Goal: Task Accomplishment & Management: Manage account settings

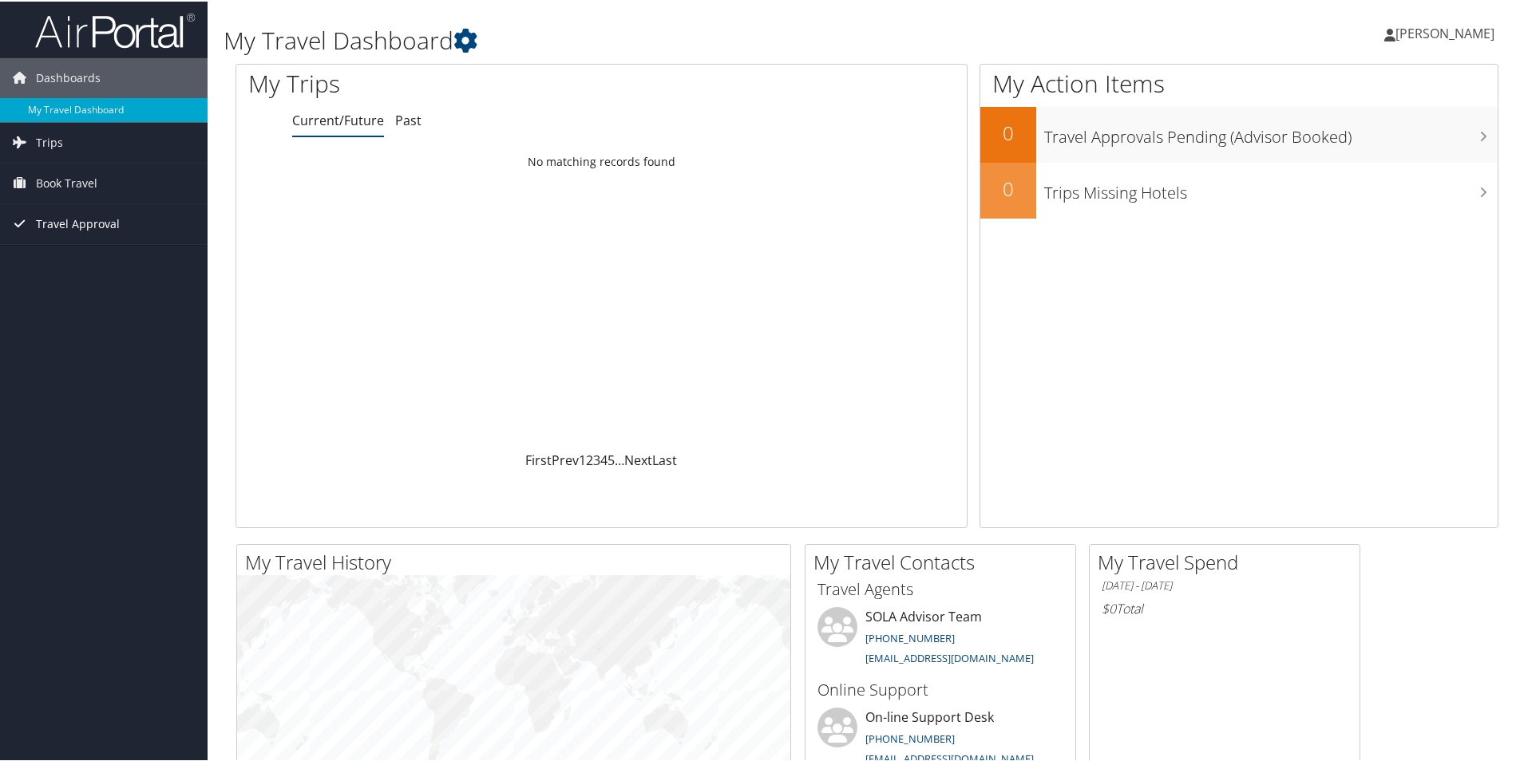
click at [101, 225] on span "Travel Approval" at bounding box center [78, 223] width 84 height 40
click at [90, 176] on span "Book Travel" at bounding box center [66, 182] width 61 height 40
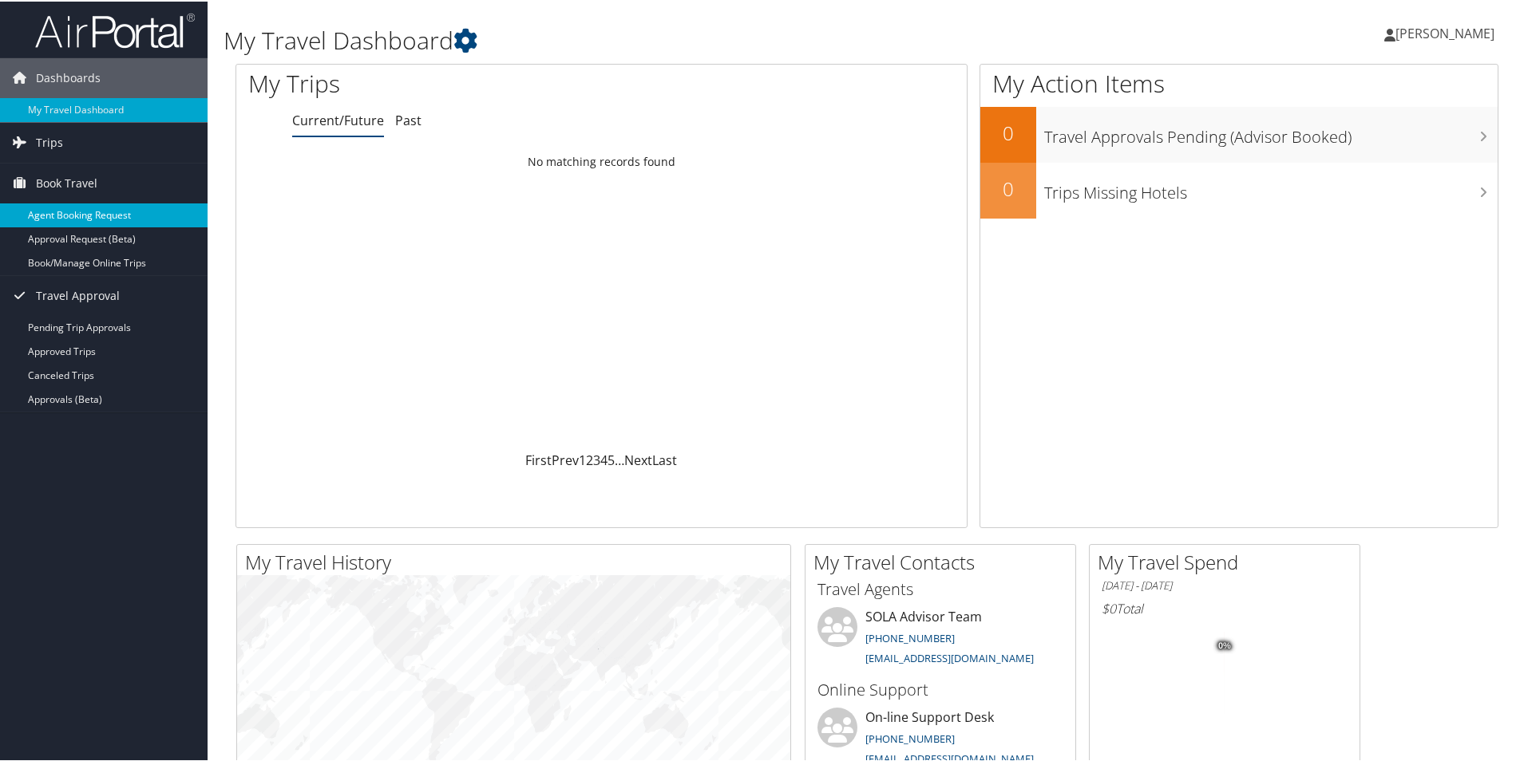
click at [112, 213] on link "Agent Booking Request" at bounding box center [104, 214] width 208 height 24
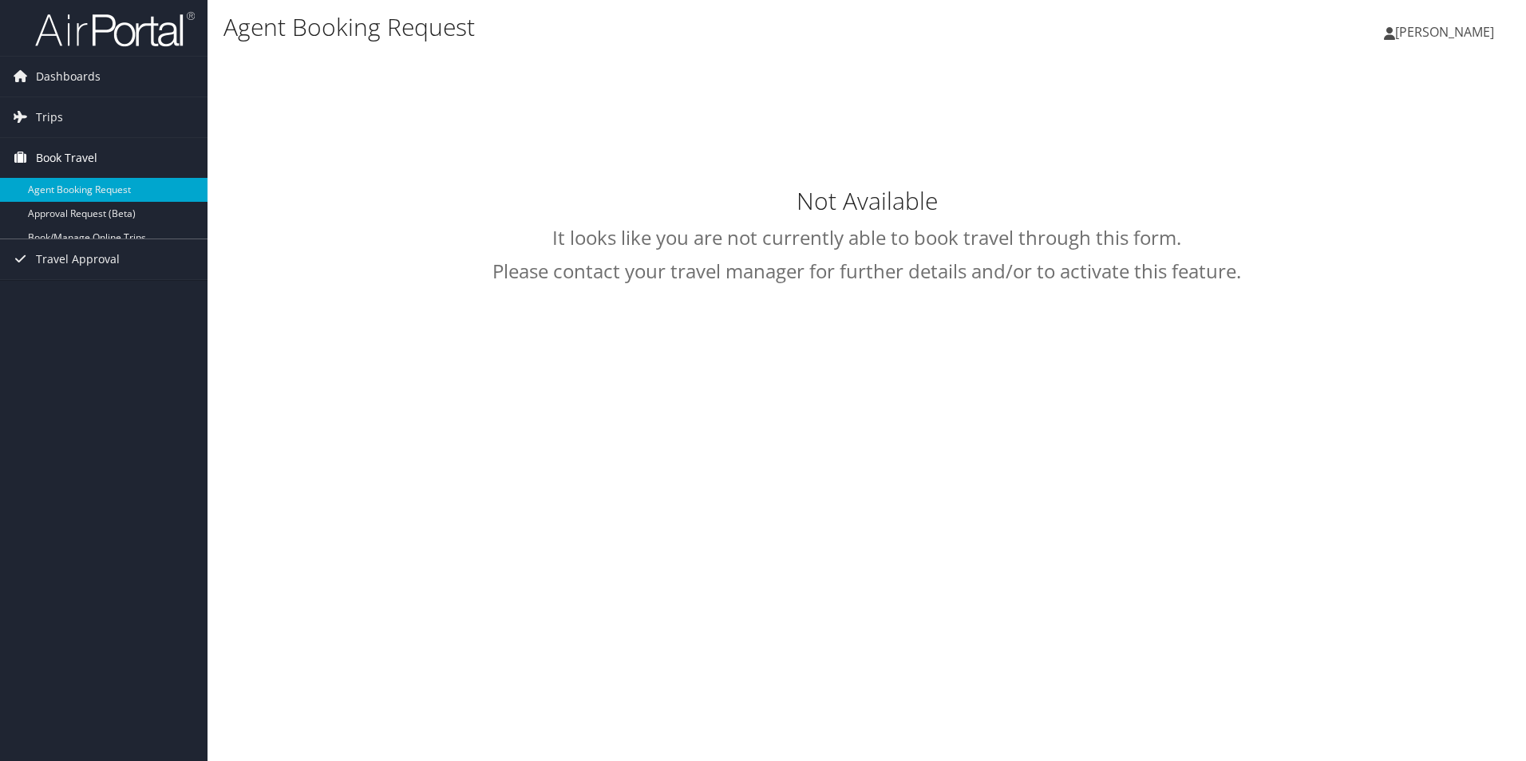
select select "[EMAIL_ADDRESS][DOMAIN_NAME]"
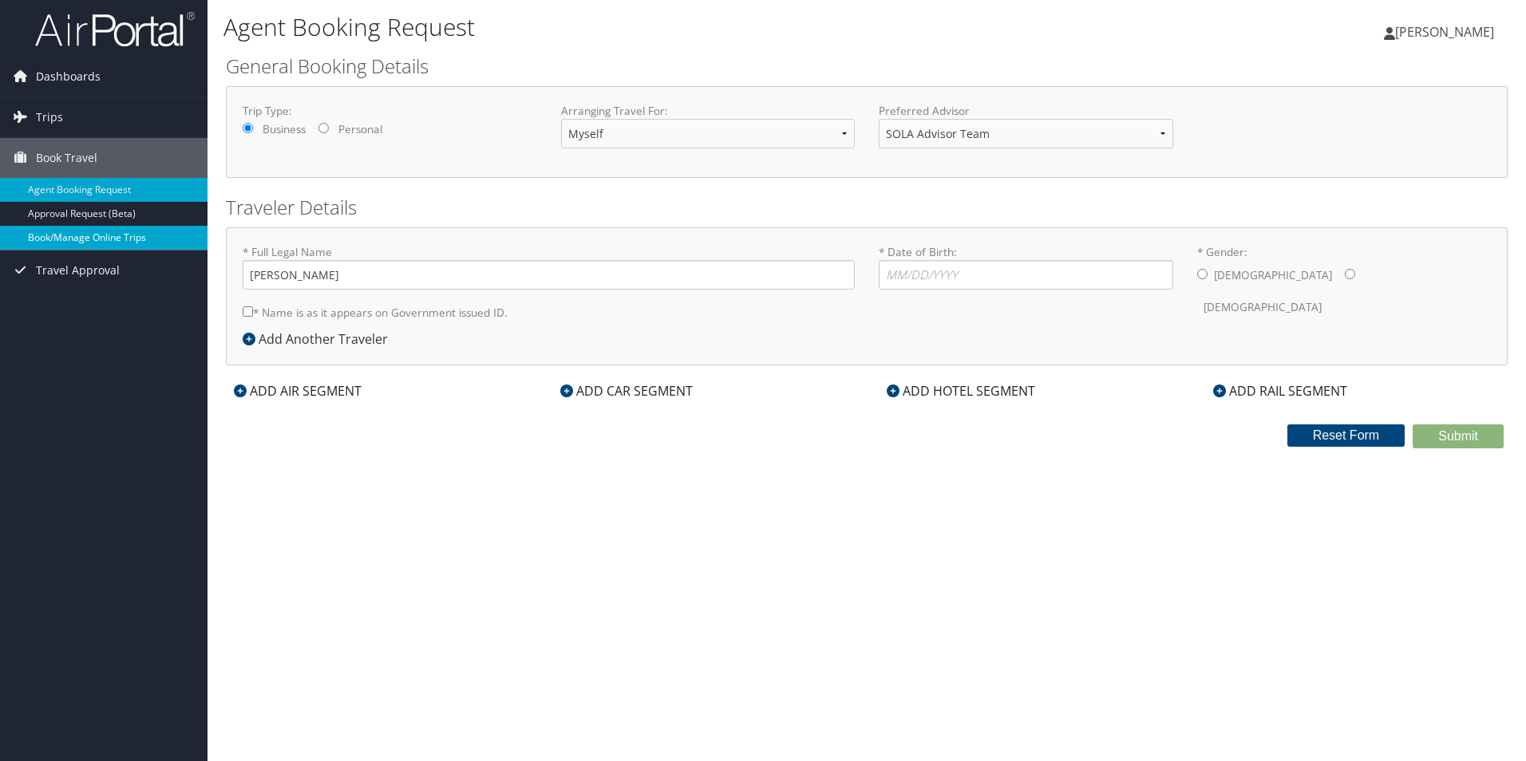
click at [64, 234] on link "Book/Manage Online Trips" at bounding box center [104, 238] width 208 height 24
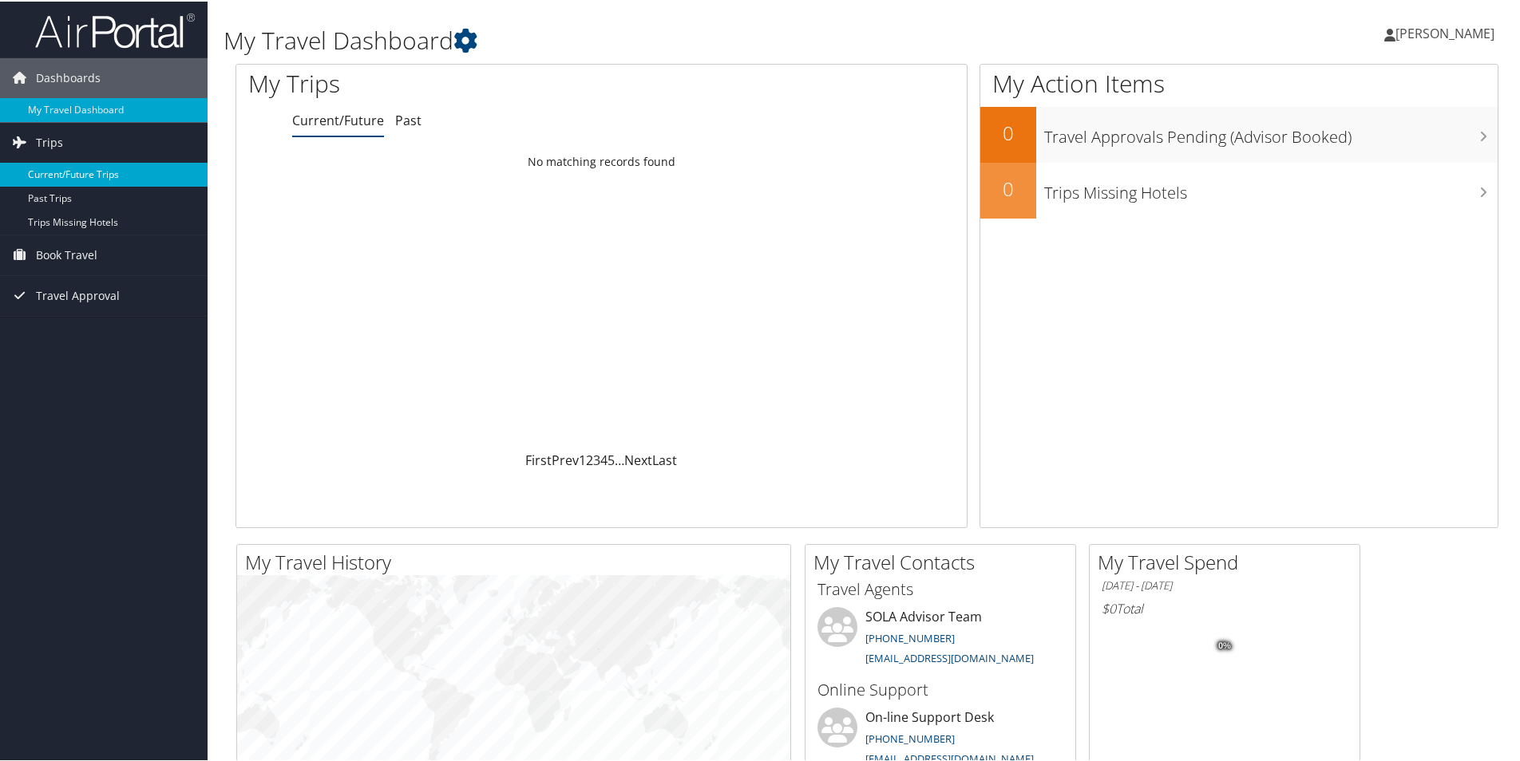
click at [45, 174] on link "Current/Future Trips" at bounding box center [104, 173] width 208 height 24
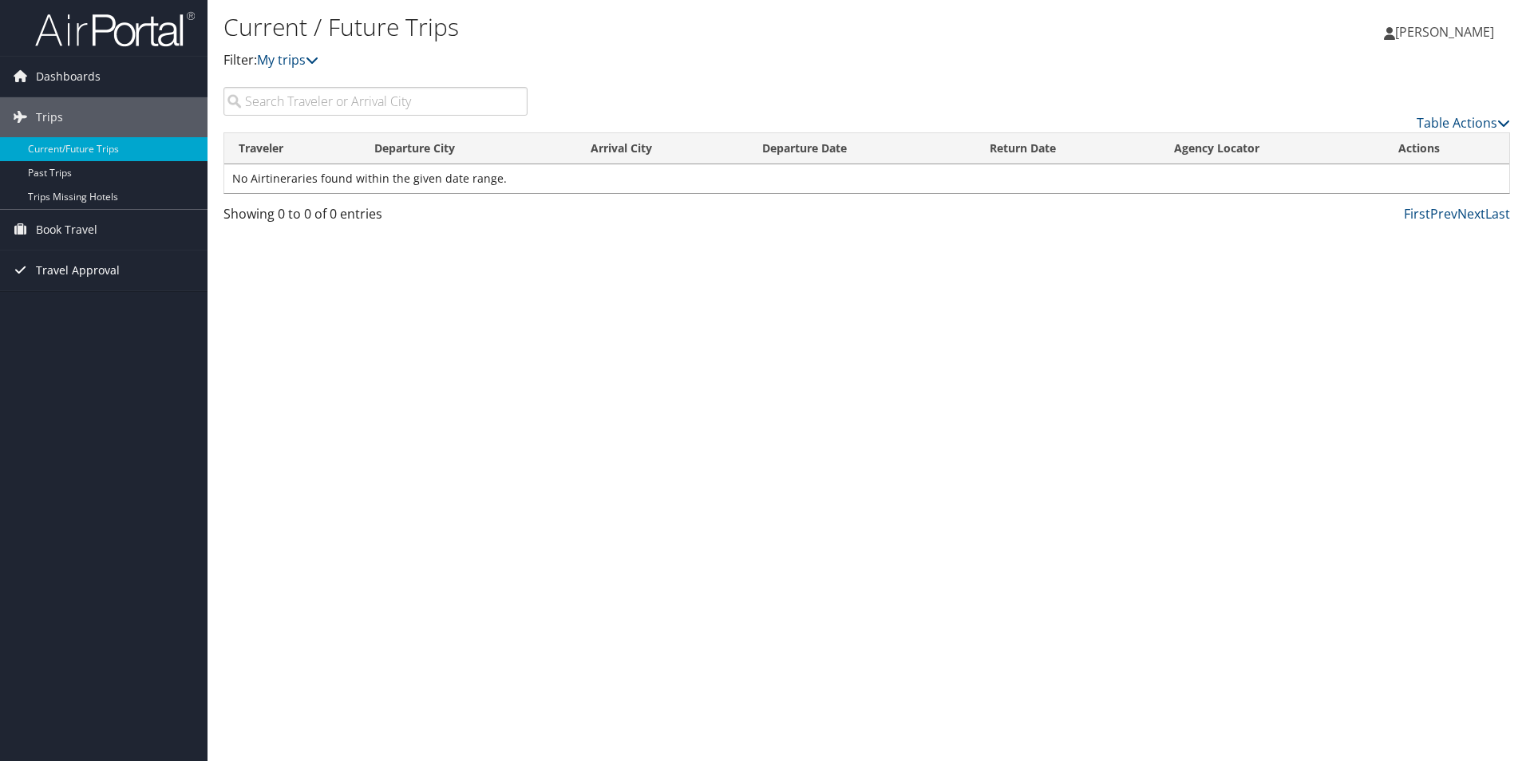
click at [55, 267] on span "Travel Approval" at bounding box center [78, 271] width 84 height 40
click at [58, 329] on link "Approved Trips" at bounding box center [104, 326] width 208 height 24
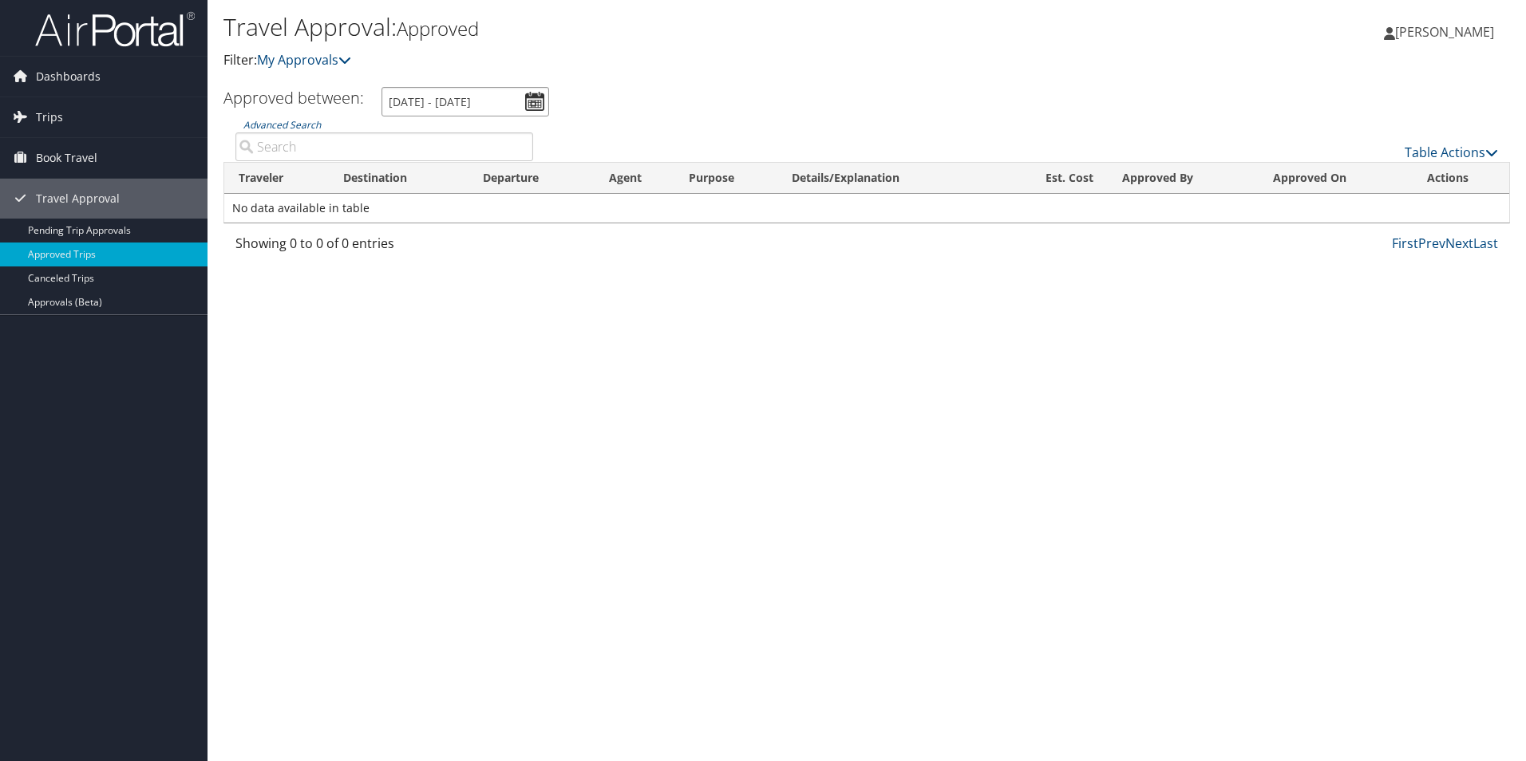
click at [523, 101] on input "8/3/2025 - 9/3/2025" at bounding box center [466, 102] width 168 height 30
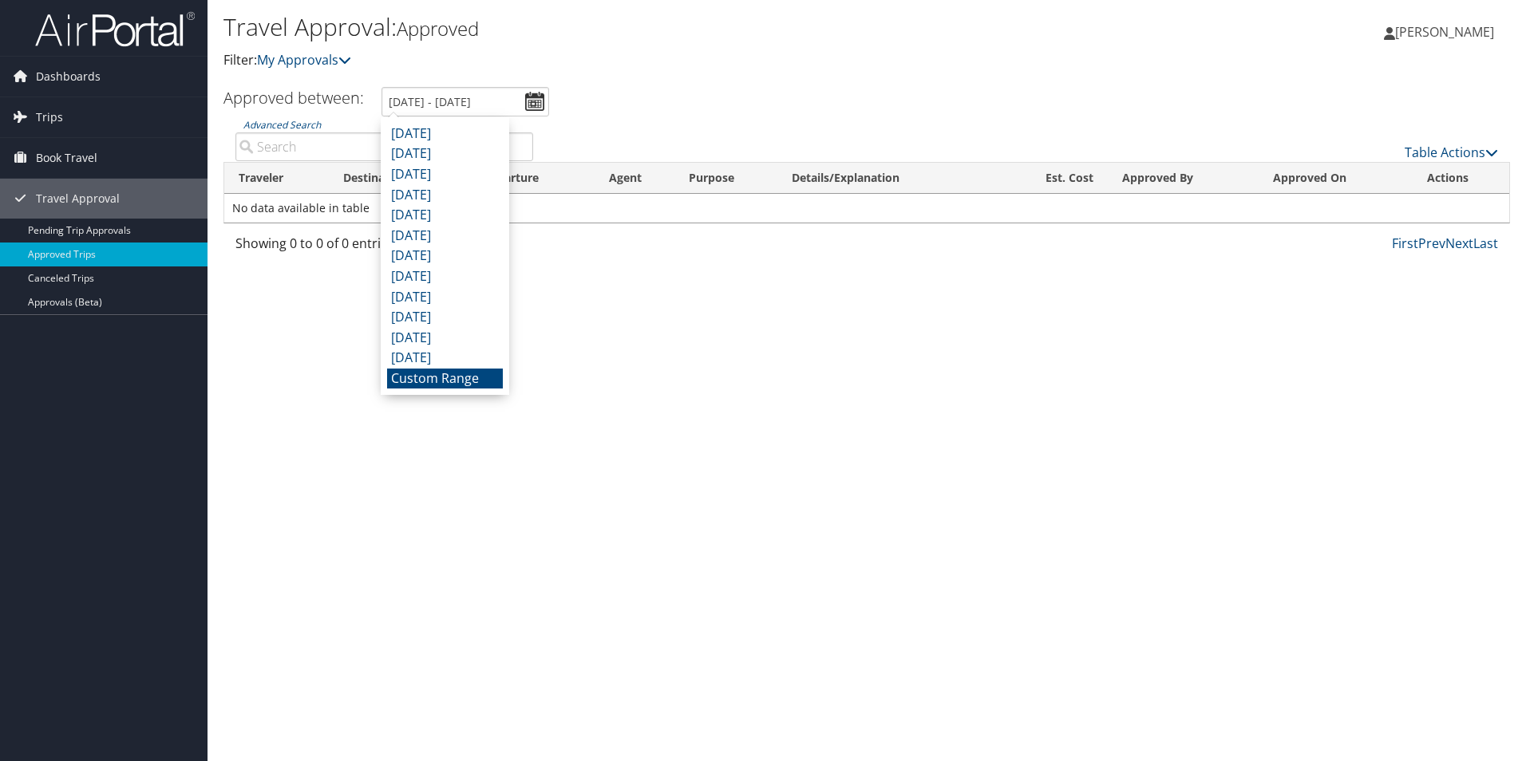
click at [303, 113] on ul "Approved between: 8/3/2025 - 9/3/2025" at bounding box center [858, 102] width 1304 height 30
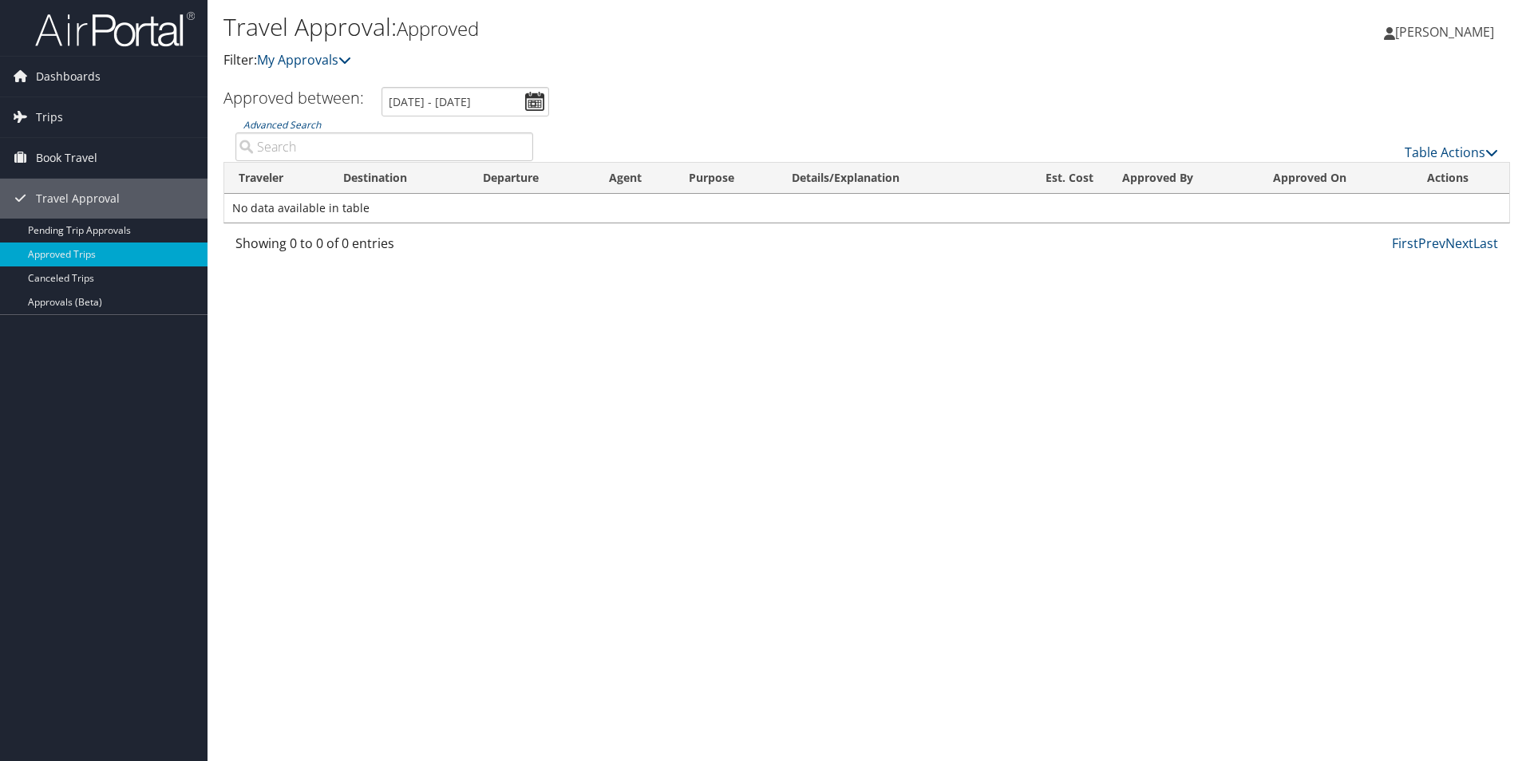
click at [303, 146] on input "Advanced Search" at bounding box center [384, 146] width 298 height 29
click at [95, 235] on link "Pending Trip Approvals" at bounding box center [104, 231] width 208 height 24
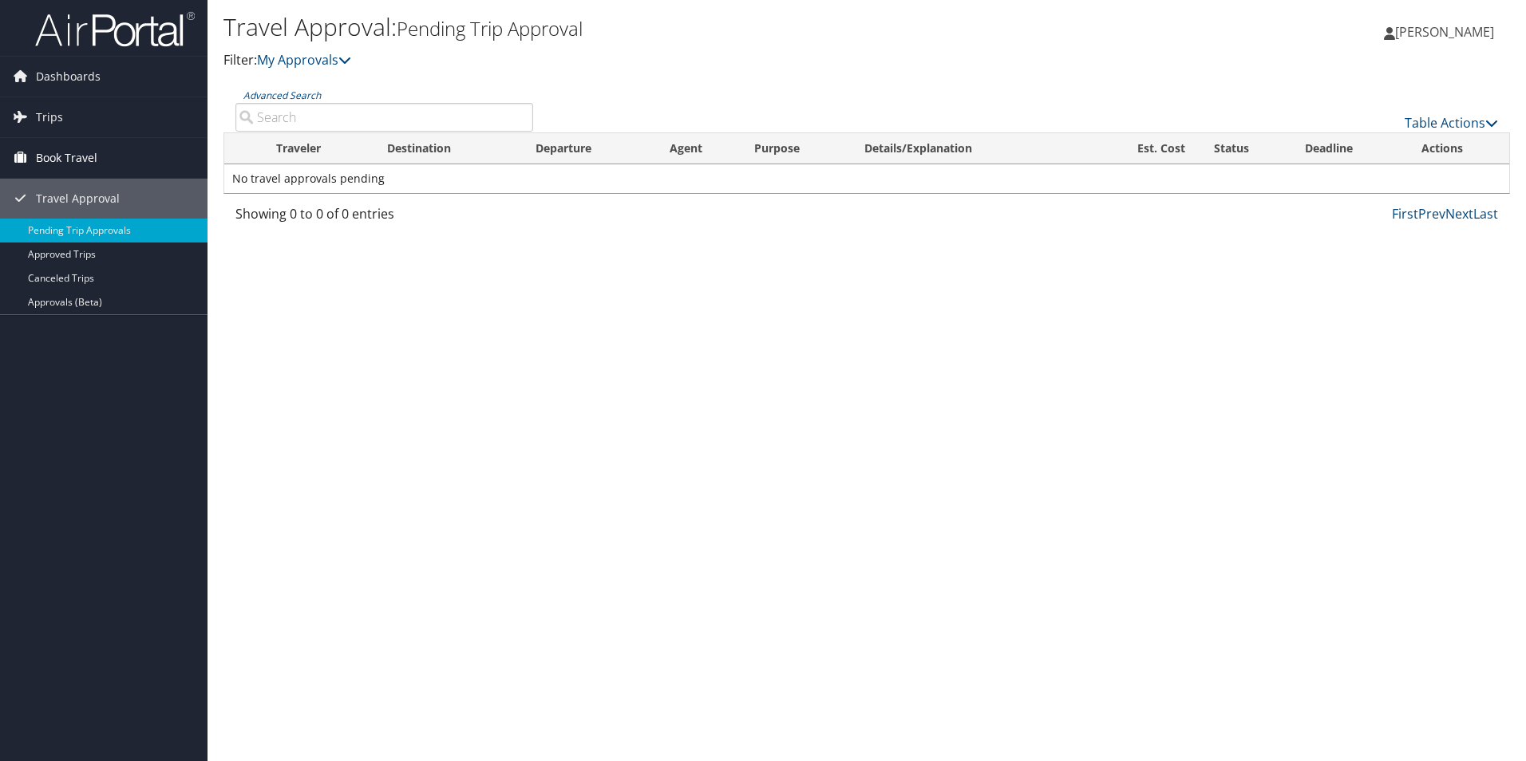
click at [65, 156] on span "Book Travel" at bounding box center [66, 158] width 61 height 40
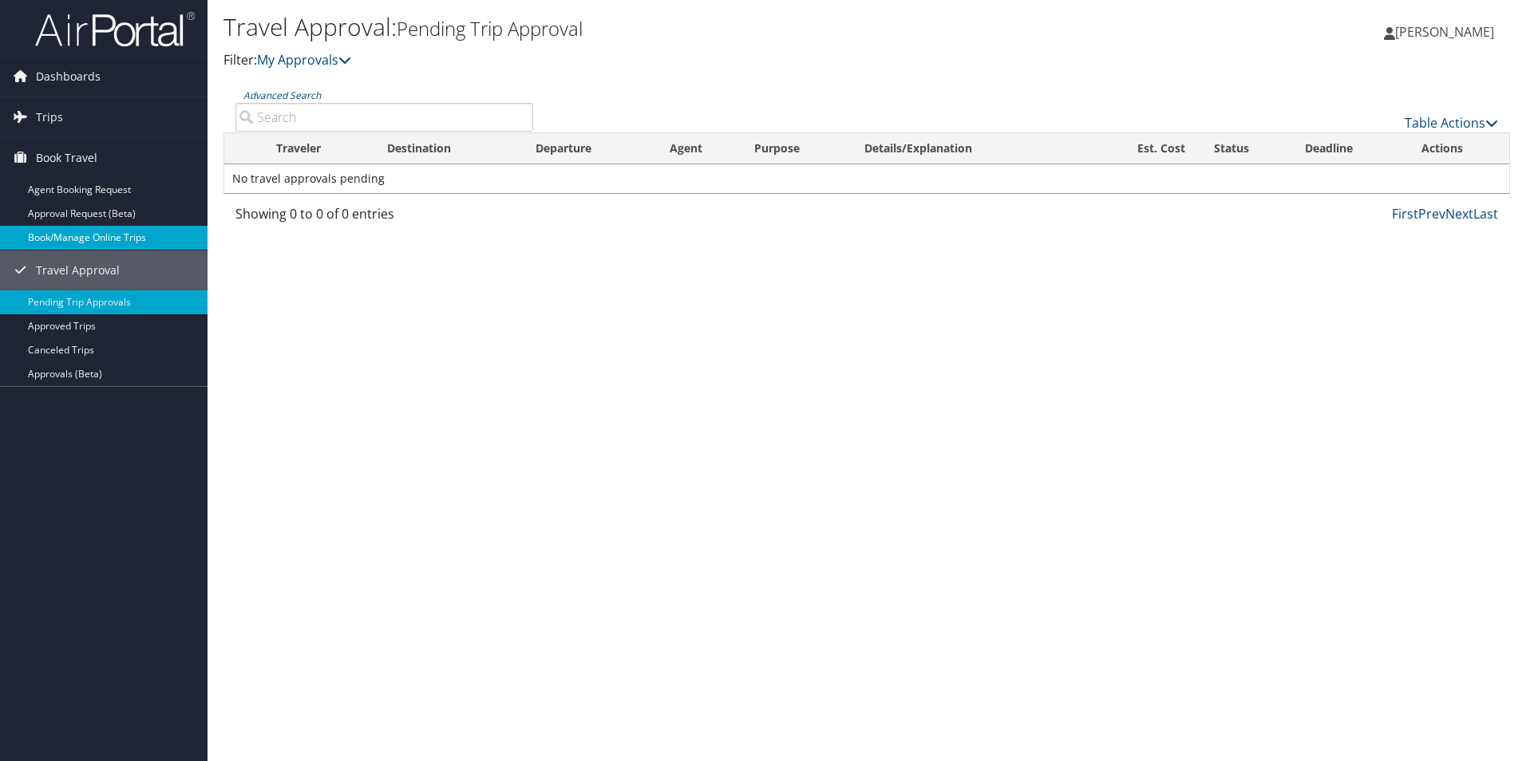
click at [88, 234] on link "Book/Manage Online Trips" at bounding box center [104, 238] width 208 height 24
click at [54, 63] on span "Dashboards" at bounding box center [68, 77] width 65 height 40
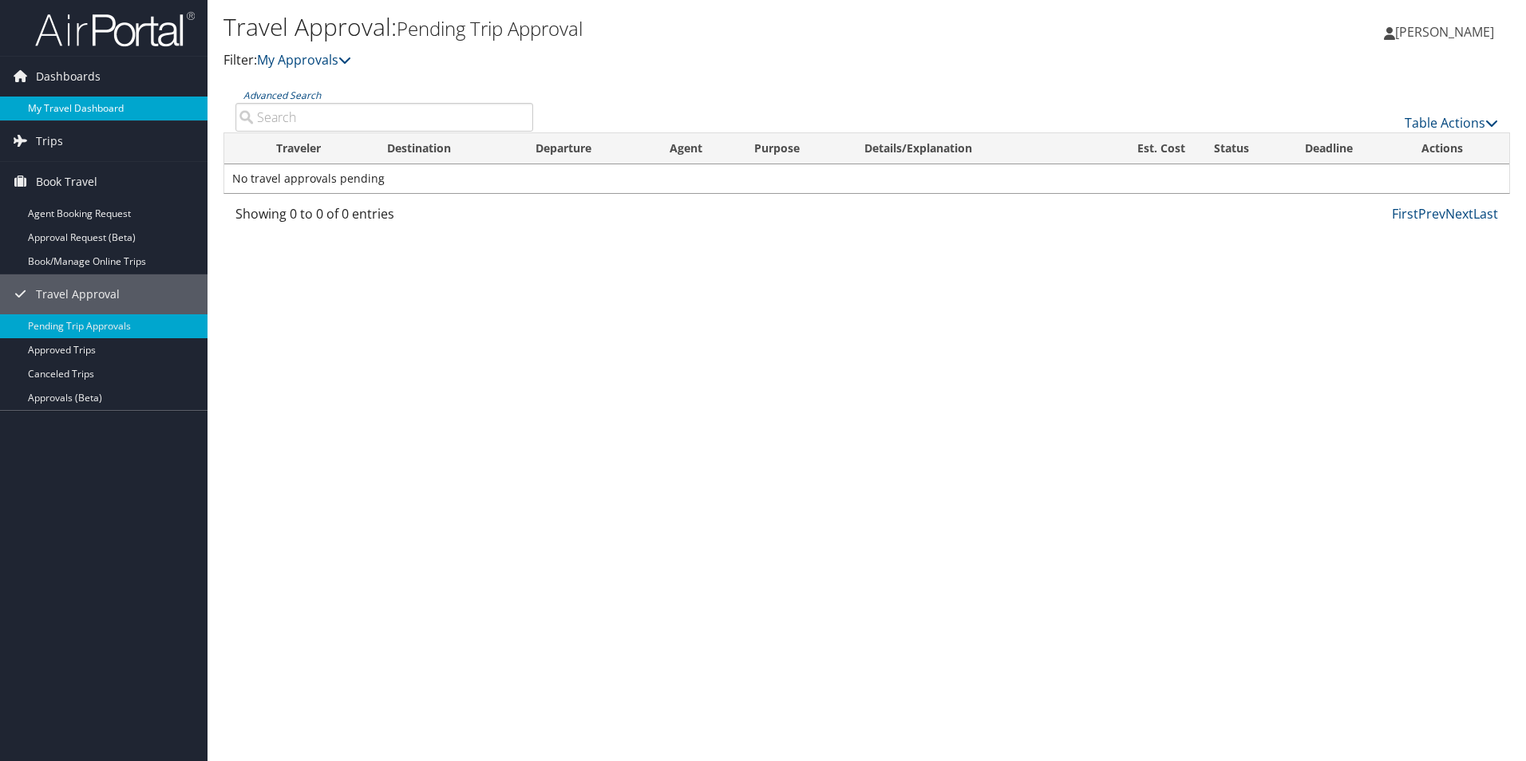
click at [55, 101] on link "My Travel Dashboard" at bounding box center [104, 109] width 208 height 24
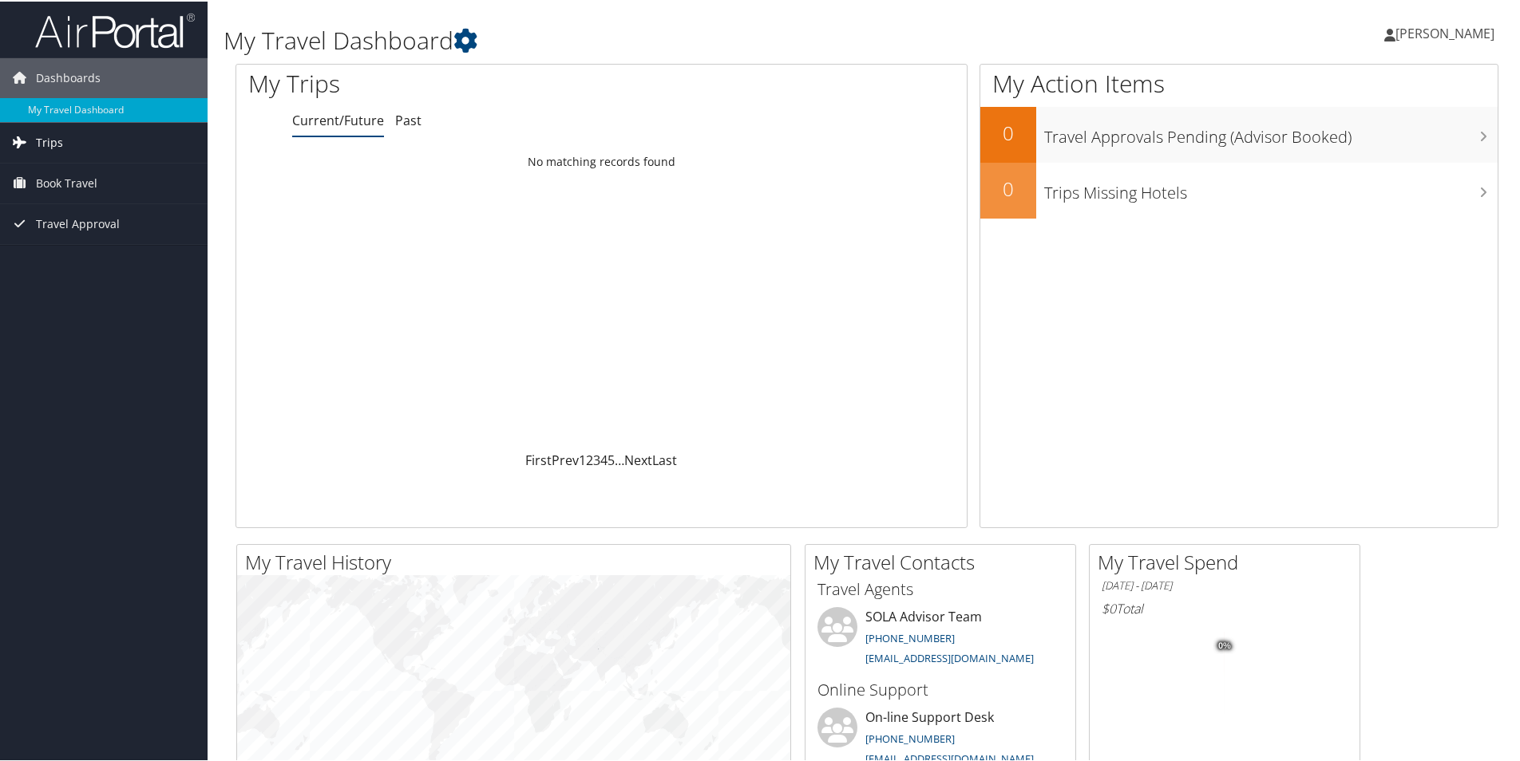
click at [45, 137] on span "Trips" at bounding box center [49, 141] width 27 height 40
click at [58, 173] on link "Current/Future Trips" at bounding box center [104, 173] width 208 height 24
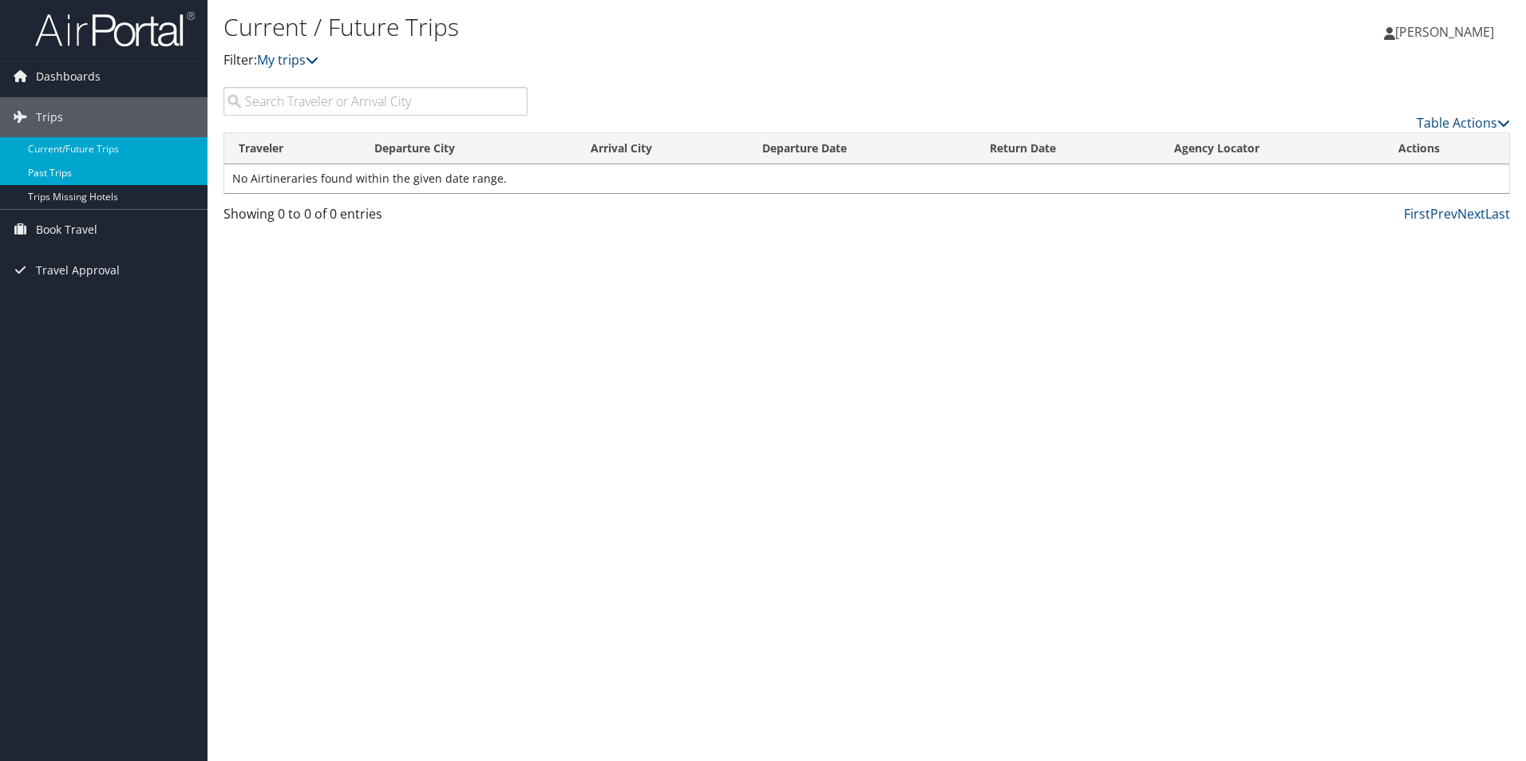
click at [78, 172] on link "Past Trips" at bounding box center [104, 173] width 208 height 24
click at [38, 225] on span "Book Travel" at bounding box center [66, 230] width 61 height 40
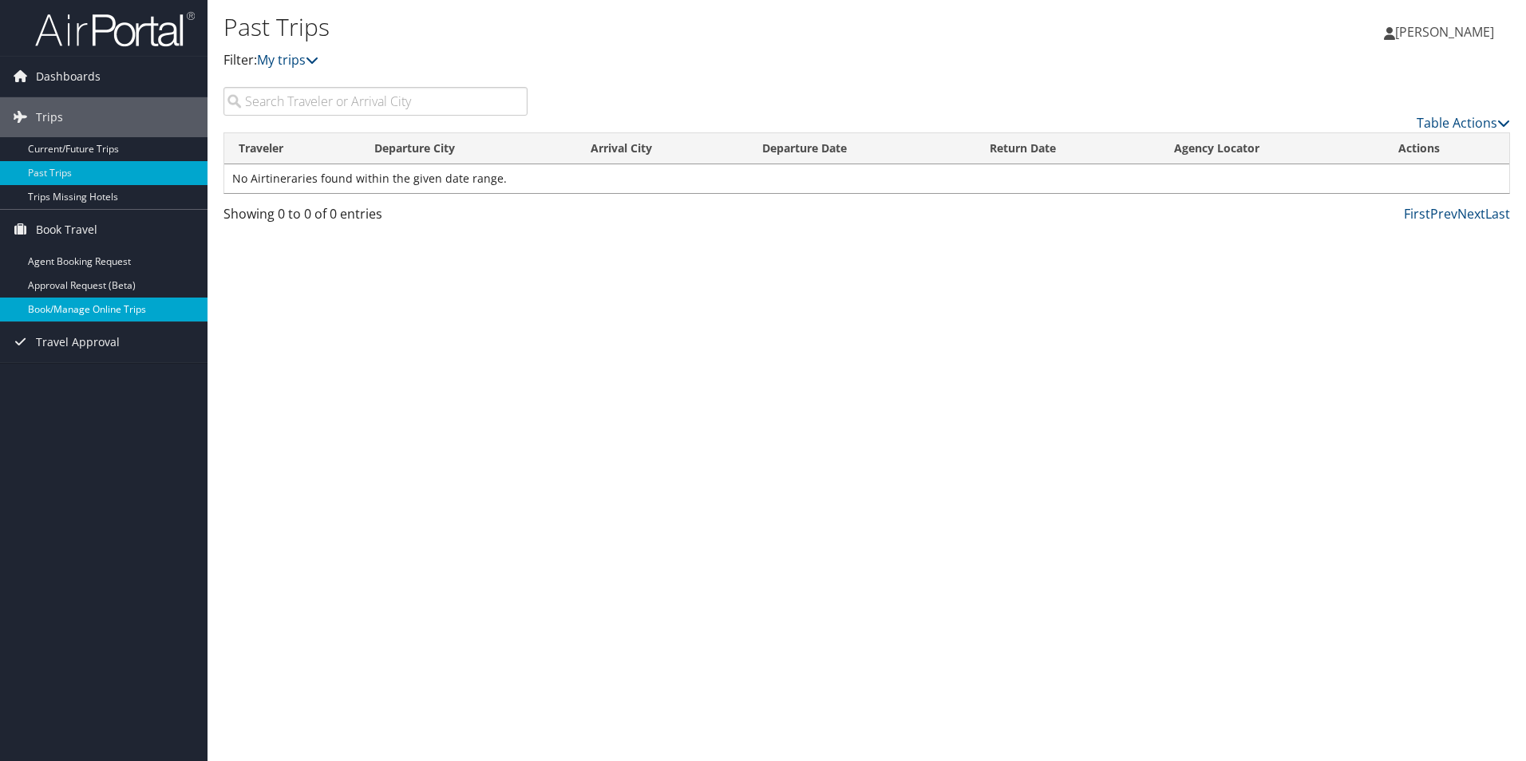
click at [58, 307] on link "Book/Manage Online Trips" at bounding box center [104, 310] width 208 height 24
